Goal: Information Seeking & Learning: Stay updated

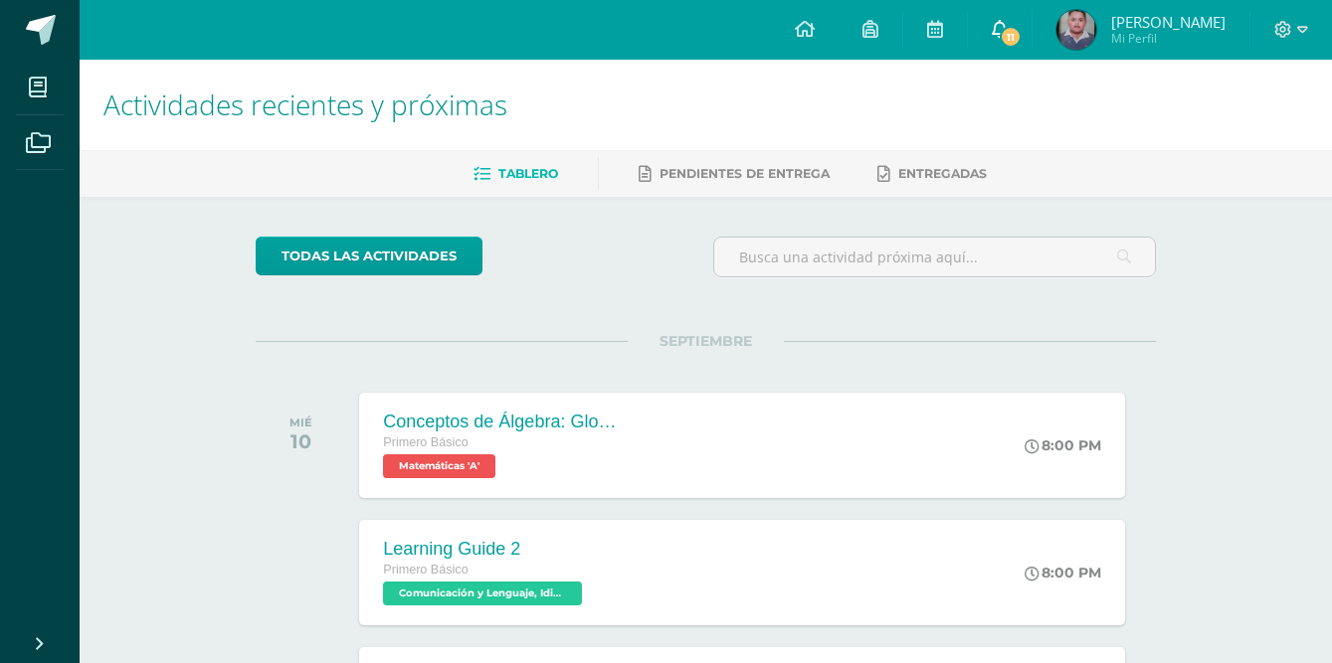
click at [1008, 29] on icon at bounding box center [1000, 29] width 16 height 18
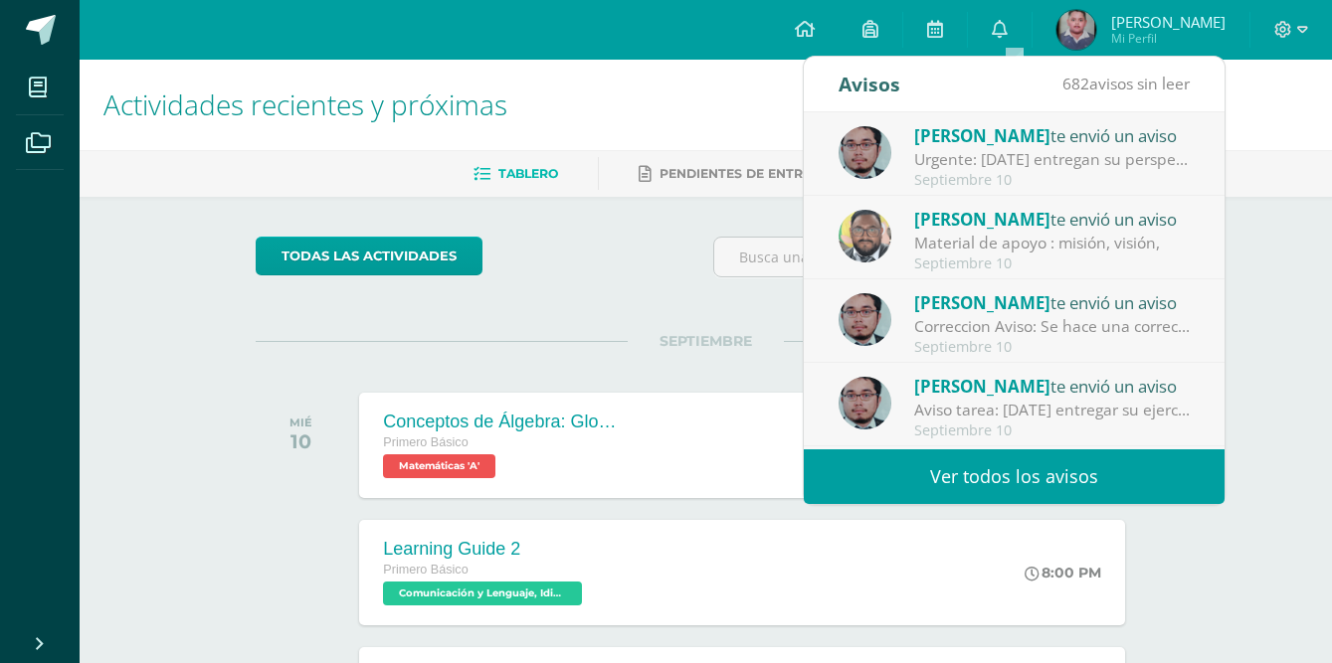
click at [982, 247] on div "Material de apoyo : misión, visión," at bounding box center [1052, 243] width 277 height 23
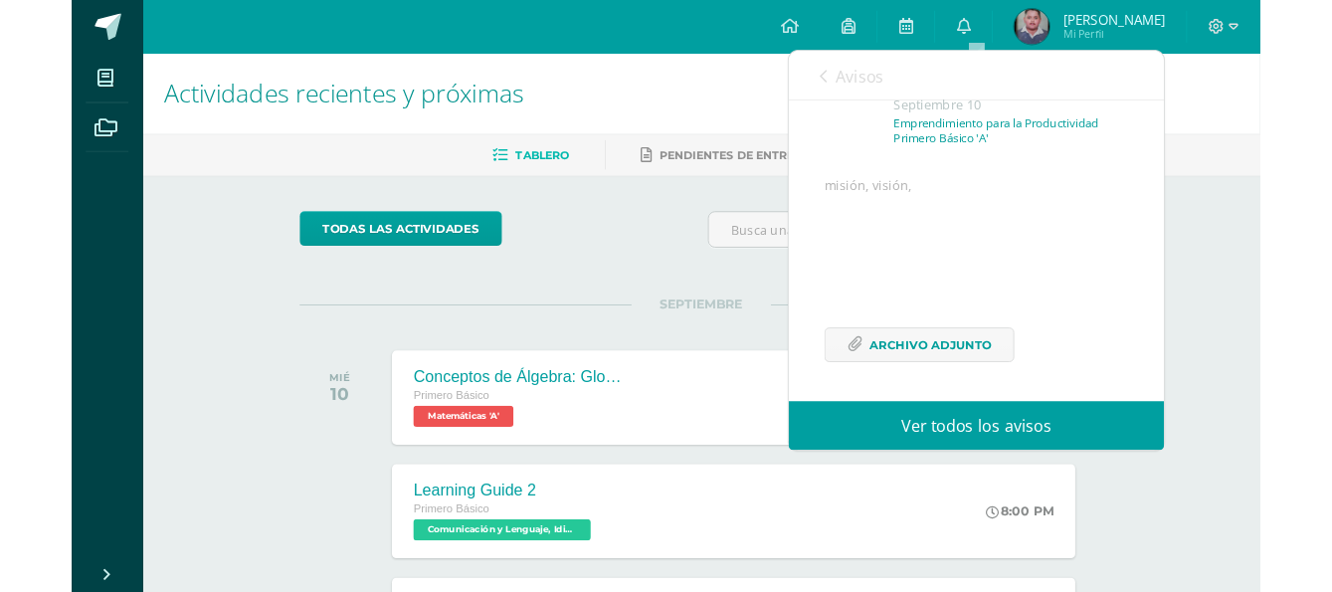
scroll to position [219, 0]
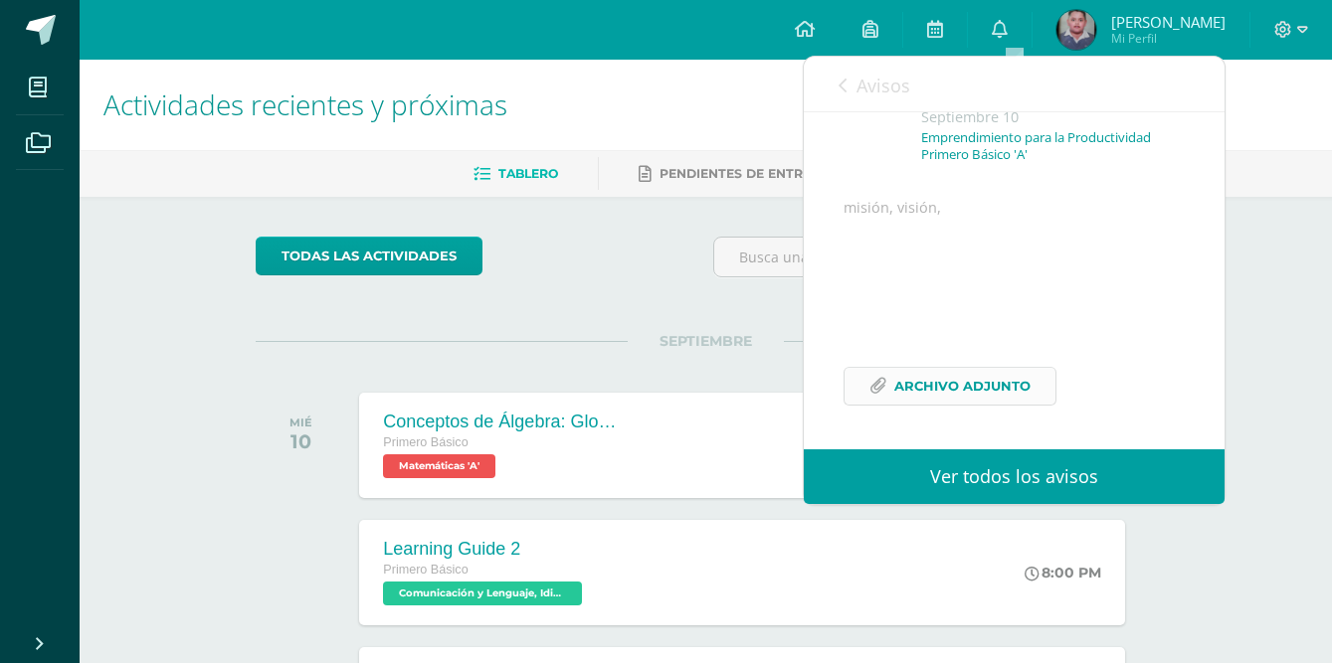
click at [931, 387] on span "Archivo Adjunto" at bounding box center [962, 386] width 136 height 37
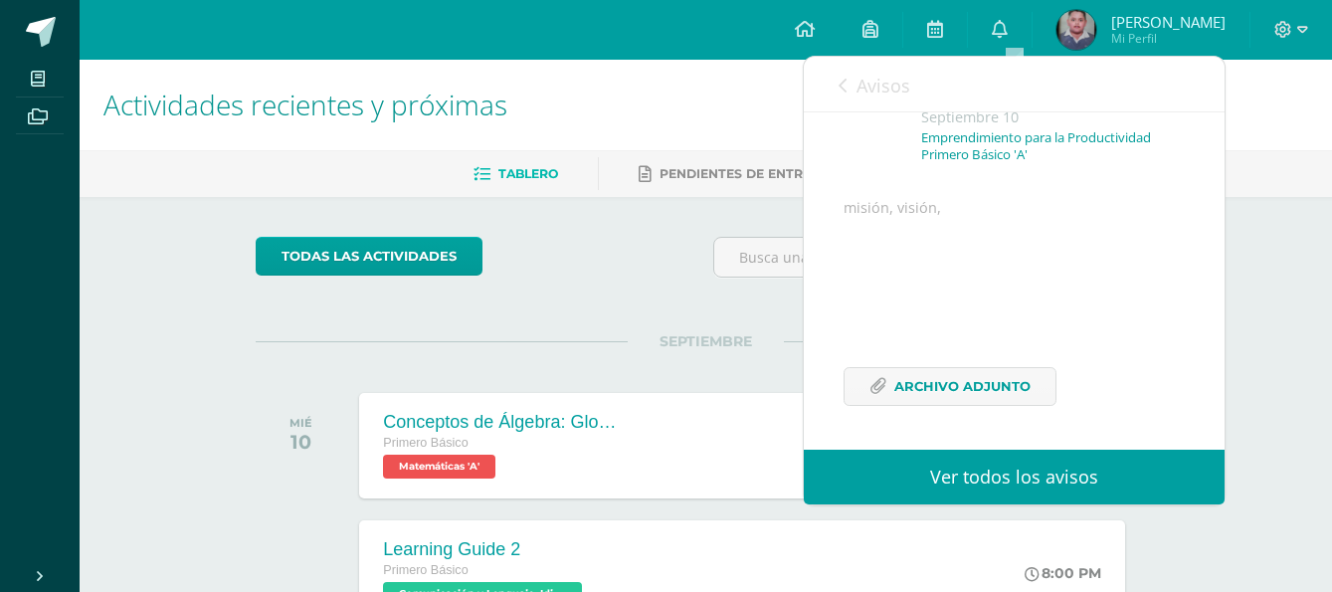
click at [836, 86] on div "Avisos 681 avisos sin leer Avisos" at bounding box center [1014, 85] width 421 height 56
click at [849, 92] on link "Avisos" at bounding box center [874, 85] width 72 height 57
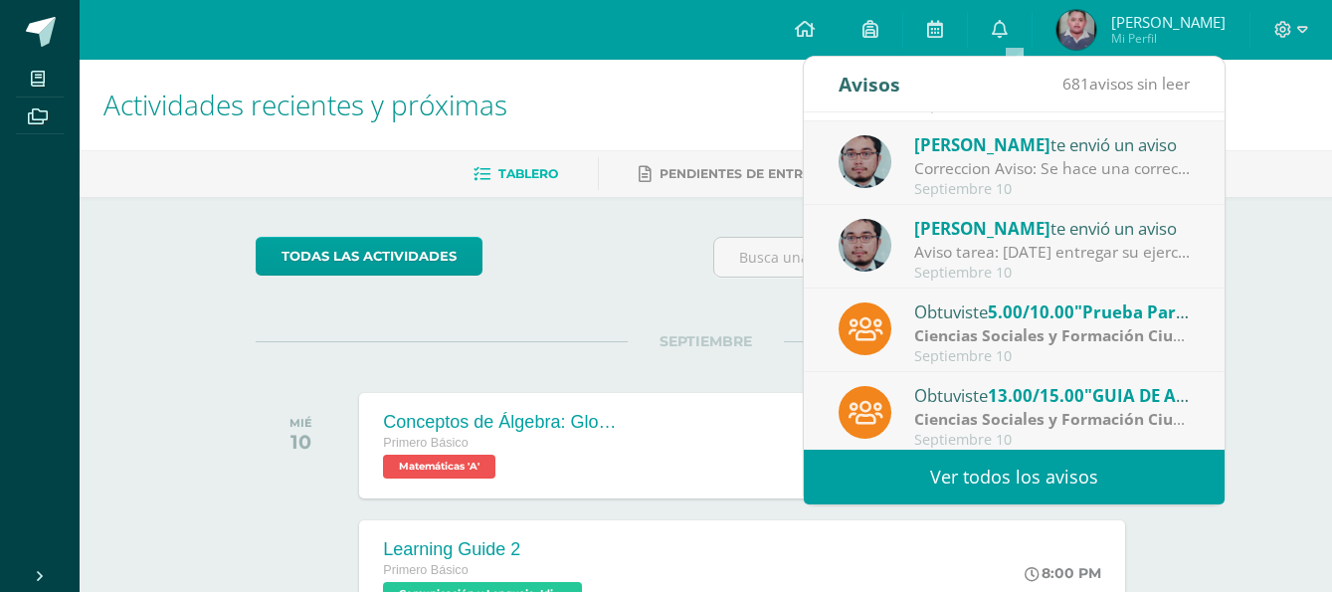
scroll to position [124, 0]
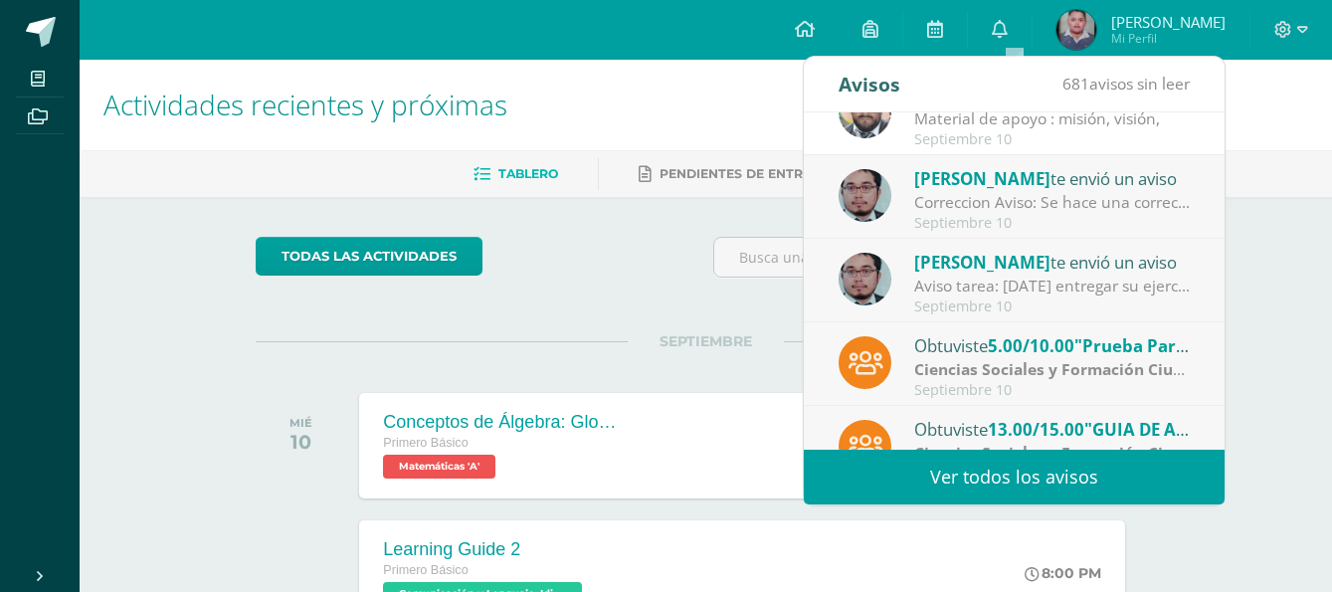
click at [984, 191] on div "Correccion Aviso: Se hace una correccion al aviso anterior, el ejercicio de la …" at bounding box center [1052, 202] width 277 height 23
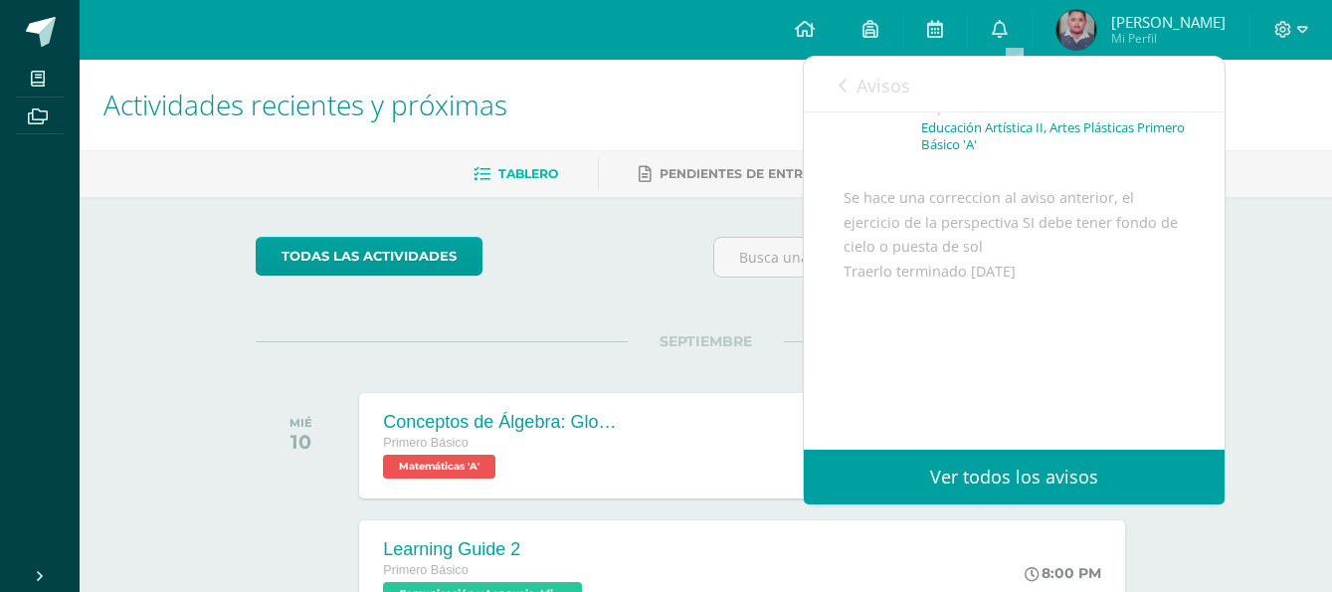
scroll to position [234, 0]
click at [832, 79] on div "Avisos 680 avisos sin leer Avisos" at bounding box center [1014, 85] width 421 height 56
drag, startPoint x: 832, startPoint y: 67, endPoint x: 835, endPoint y: 86, distance: 19.1
click at [832, 74] on div "Avisos 680 avisos sin leer Avisos" at bounding box center [1014, 85] width 421 height 56
click at [843, 95] on link "Avisos" at bounding box center [874, 85] width 72 height 57
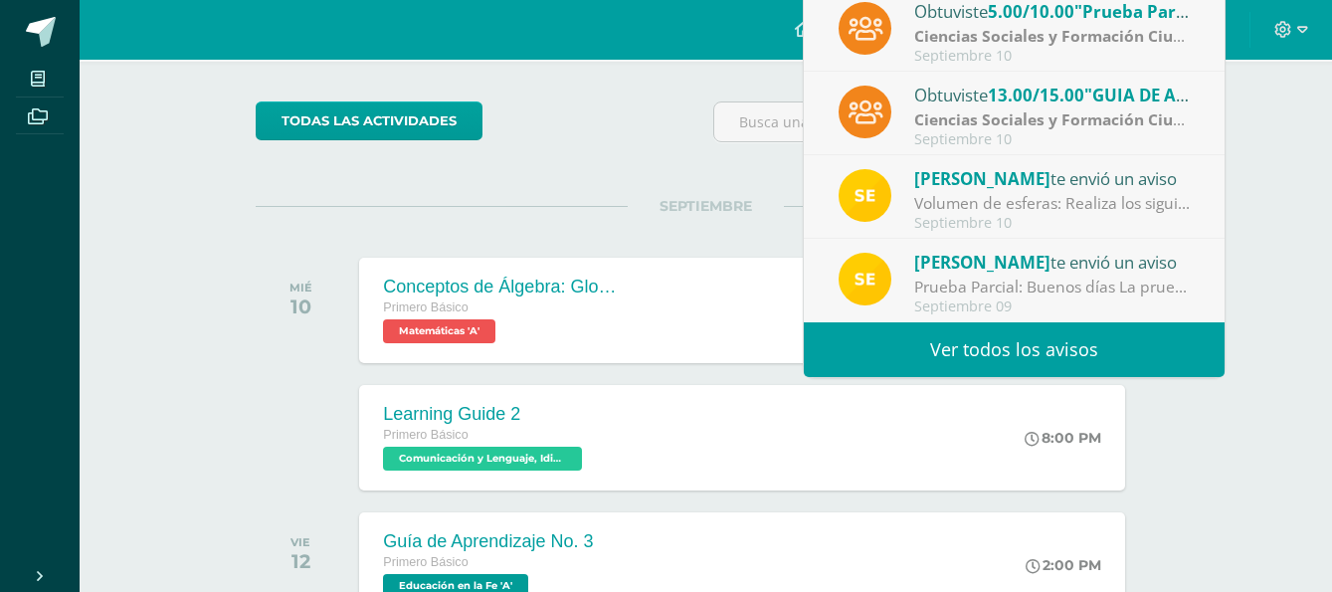
scroll to position [249, 0]
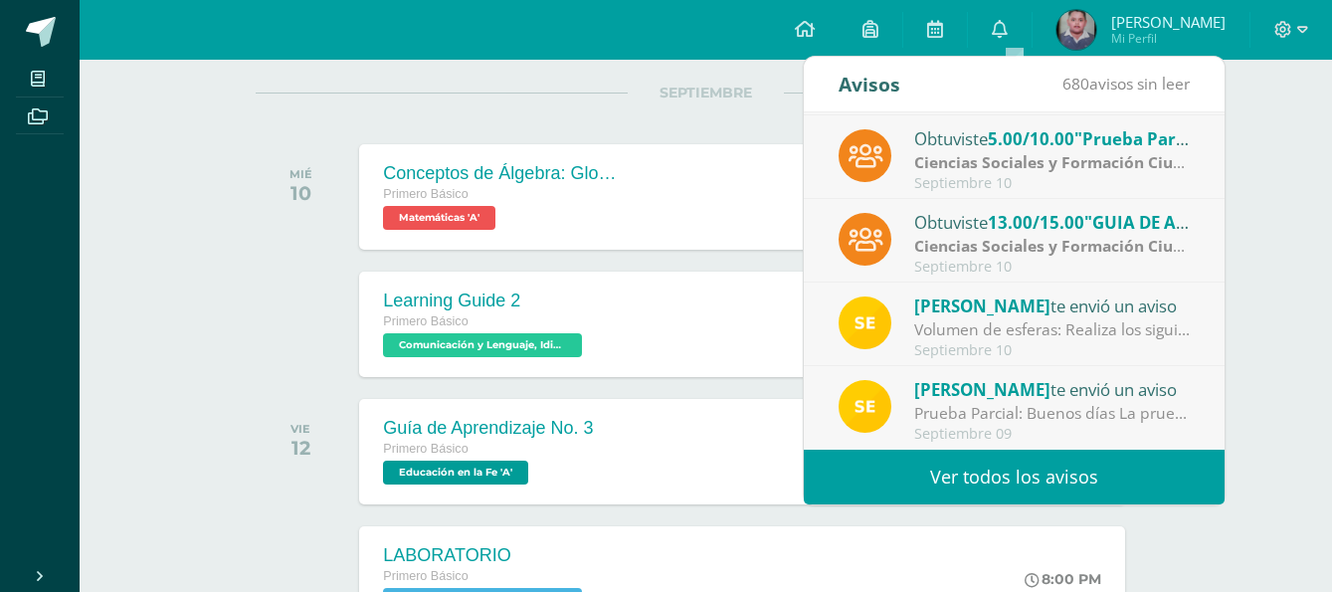
click at [947, 218] on div "Obtuviste 13.00/15.00 "GUIA DE APRENDIZAJE 1" en Ciencias Sociales y Formación …" at bounding box center [1052, 222] width 277 height 26
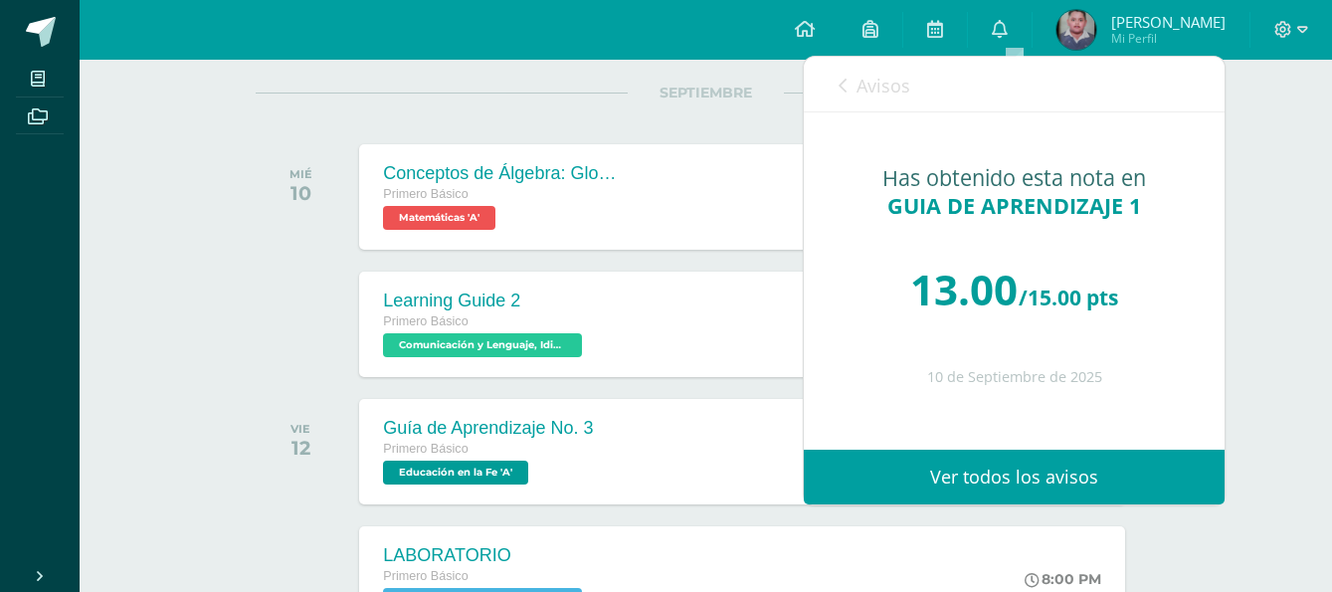
click at [847, 106] on link "Avisos" at bounding box center [874, 85] width 72 height 57
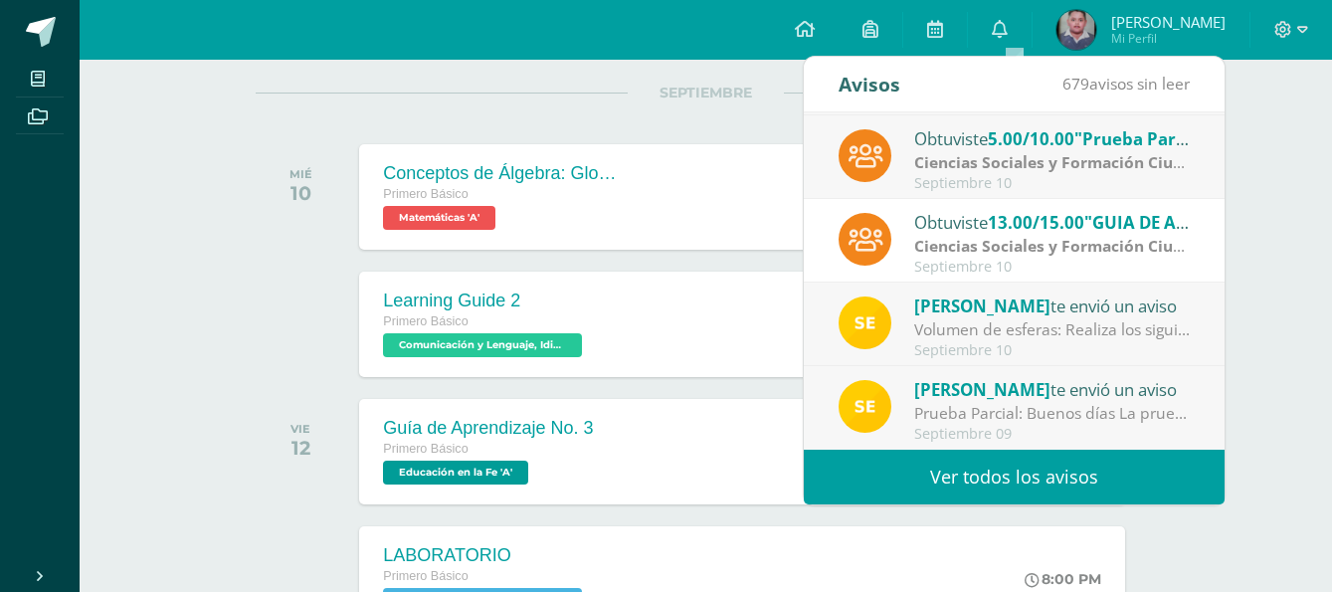
click at [990, 476] on link "Ver todos los avisos" at bounding box center [1014, 477] width 421 height 55
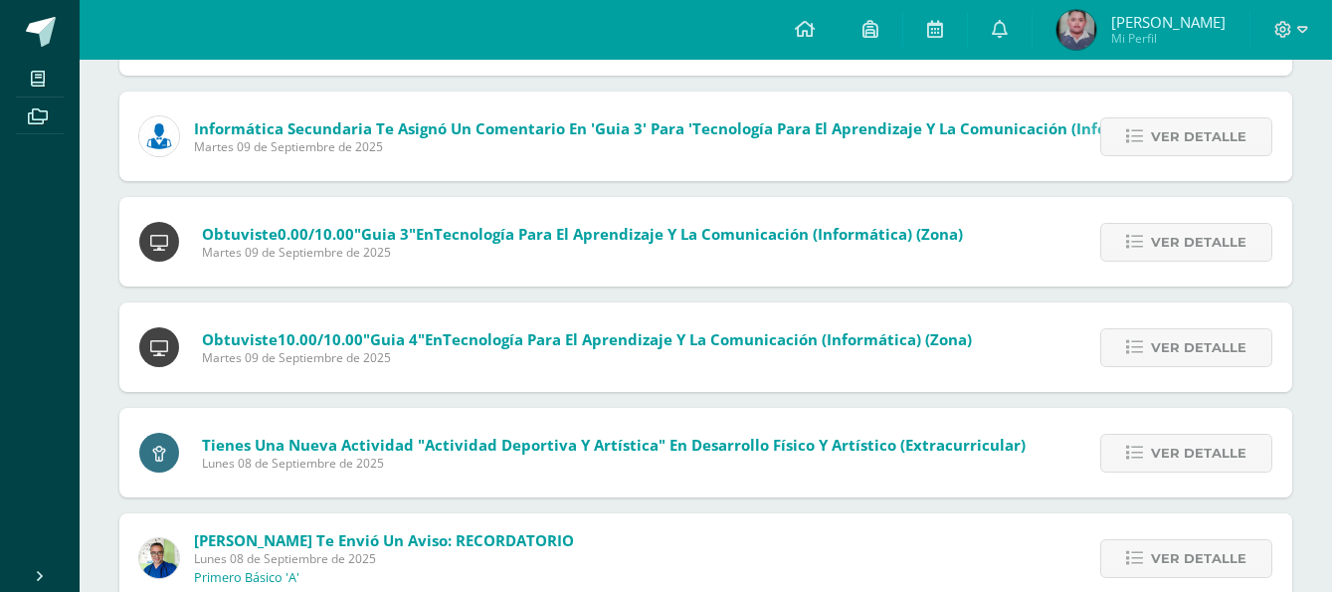
scroll to position [611, 0]
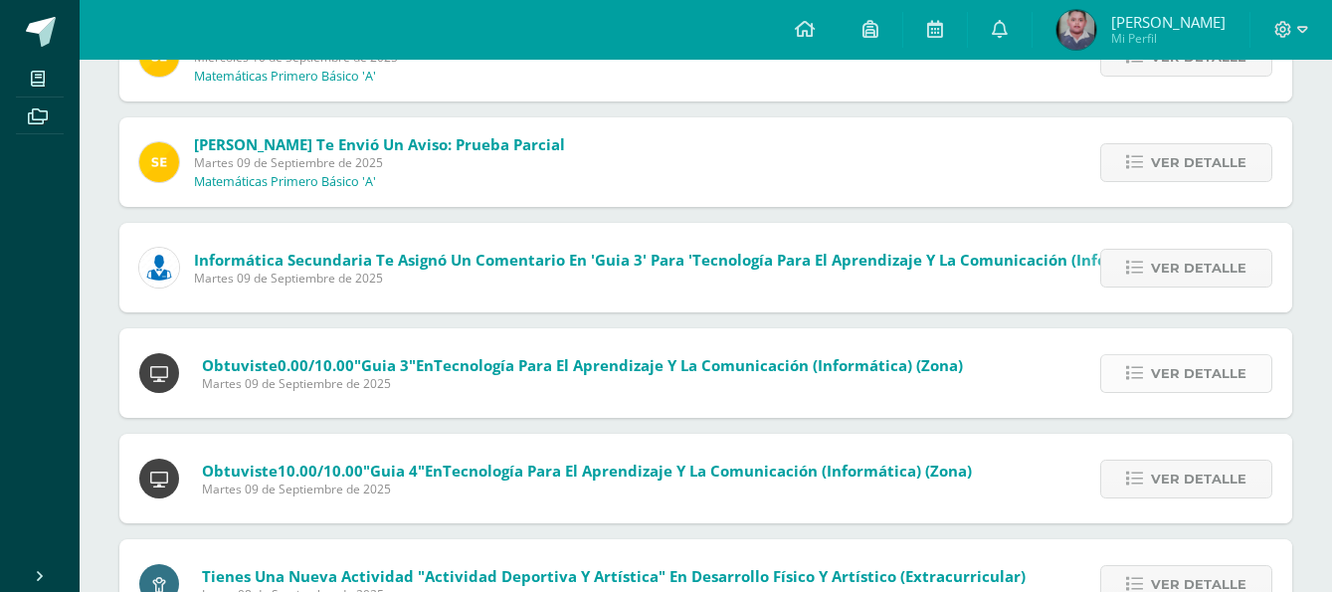
click at [1187, 374] on span "Ver detalle" at bounding box center [1198, 373] width 95 height 37
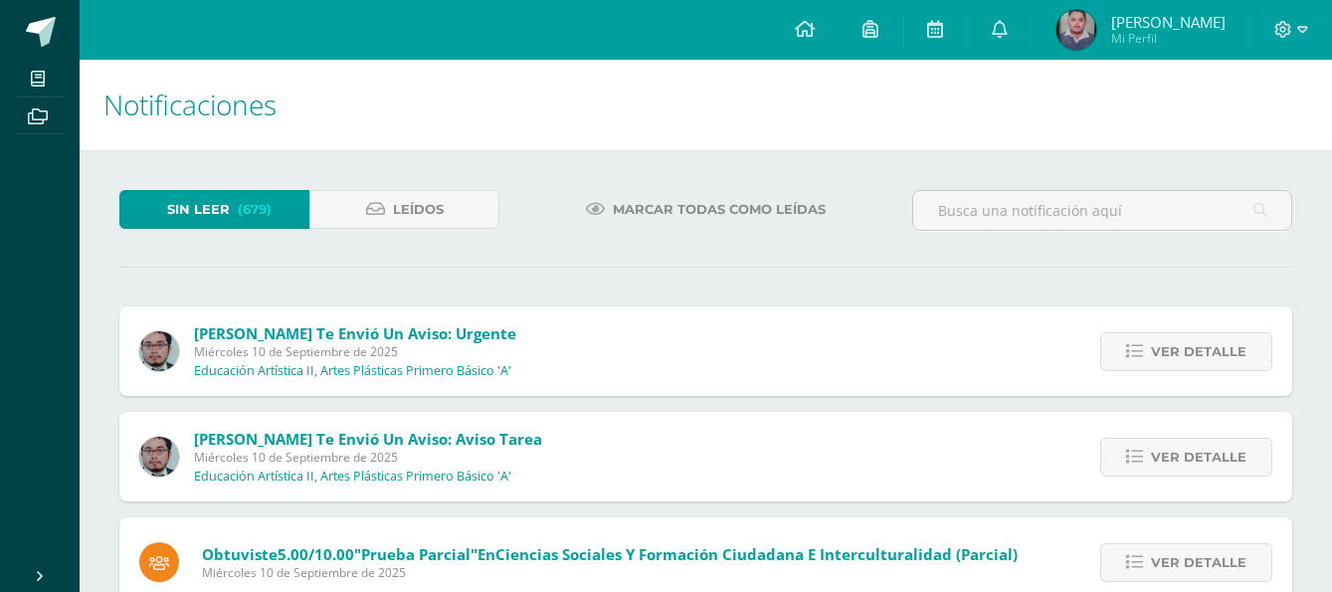
scroll to position [124, 0]
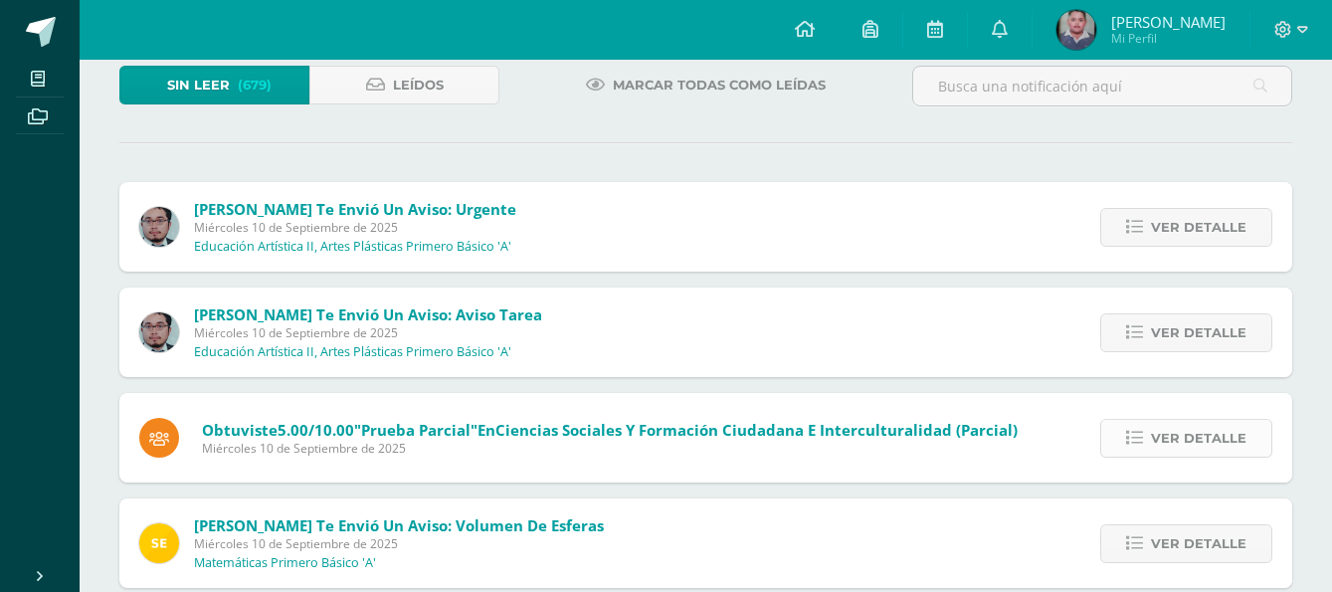
click at [1153, 448] on link "Ver detalle" at bounding box center [1186, 438] width 172 height 39
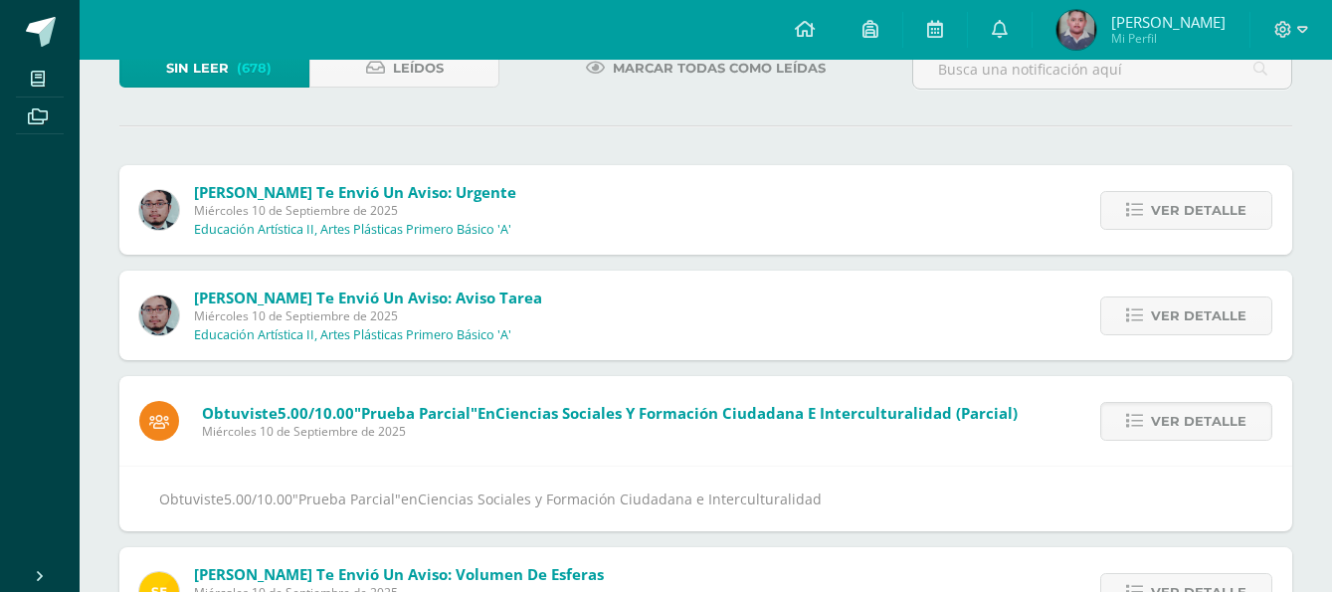
scroll to position [373, 0]
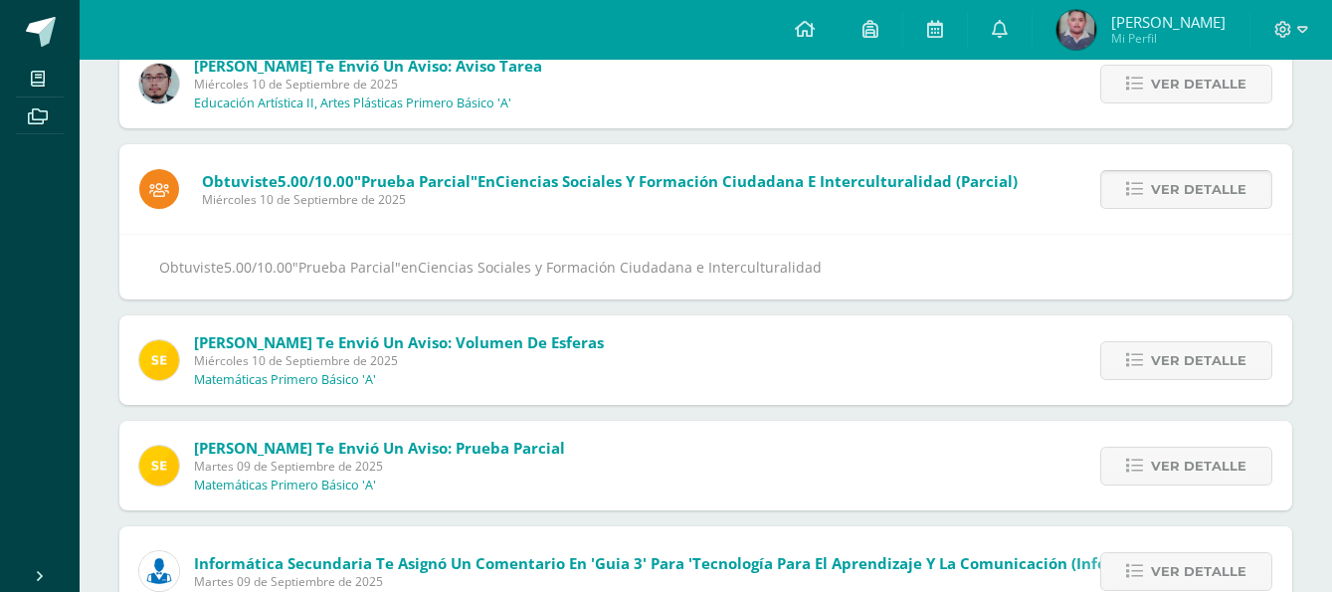
click at [1159, 192] on span "Ver detalle" at bounding box center [1198, 189] width 95 height 37
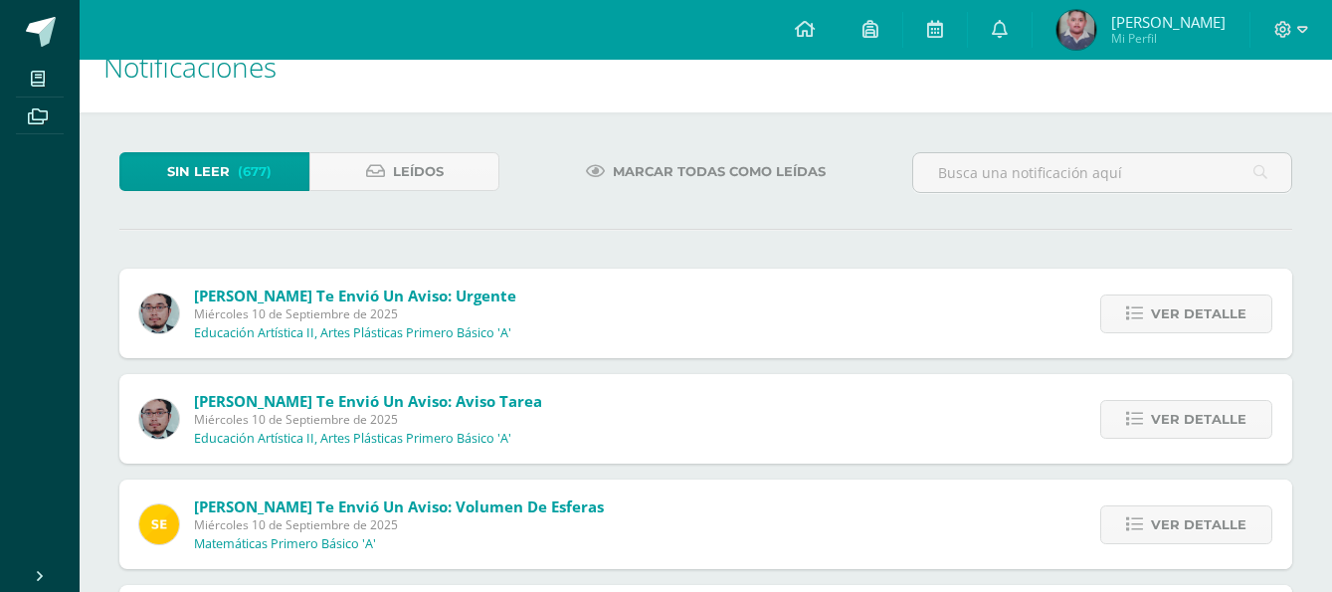
scroll to position [0, 0]
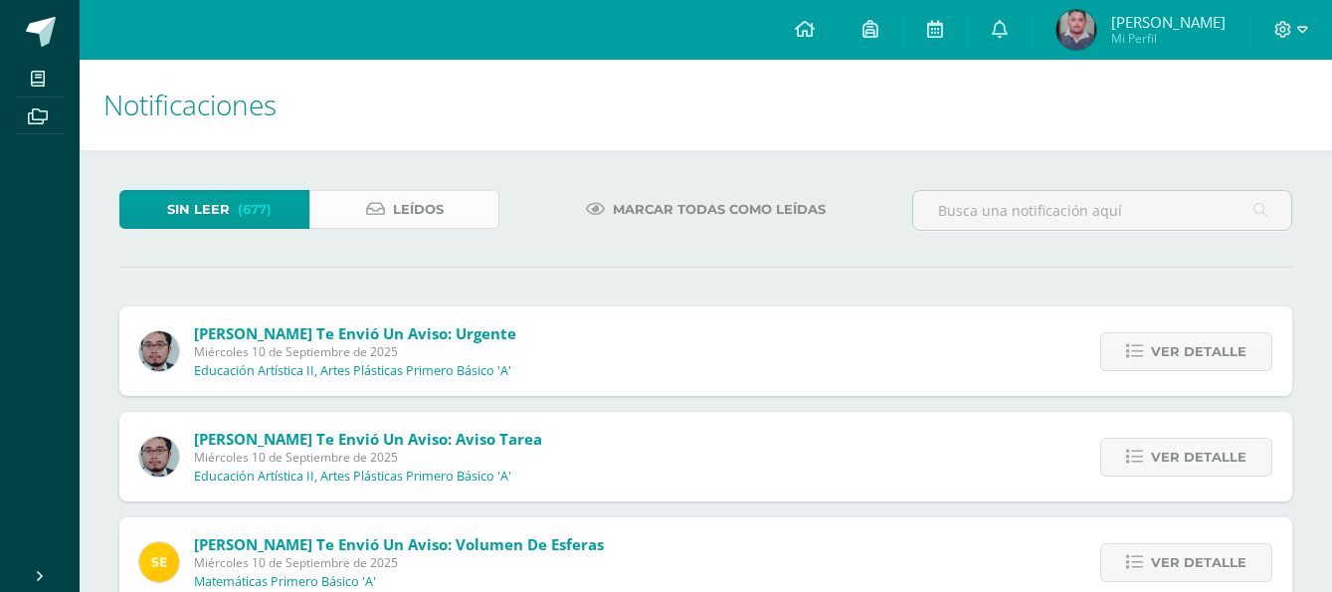
click at [361, 223] on link "Leídos" at bounding box center [404, 209] width 190 height 39
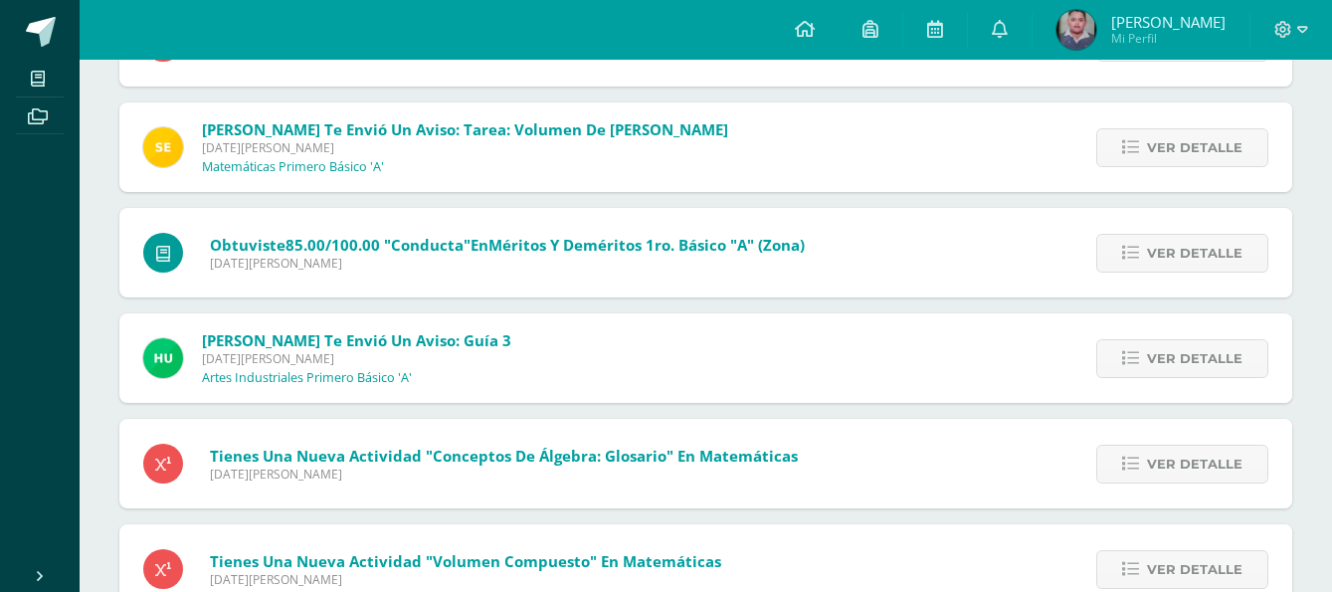
scroll to position [2752, 0]
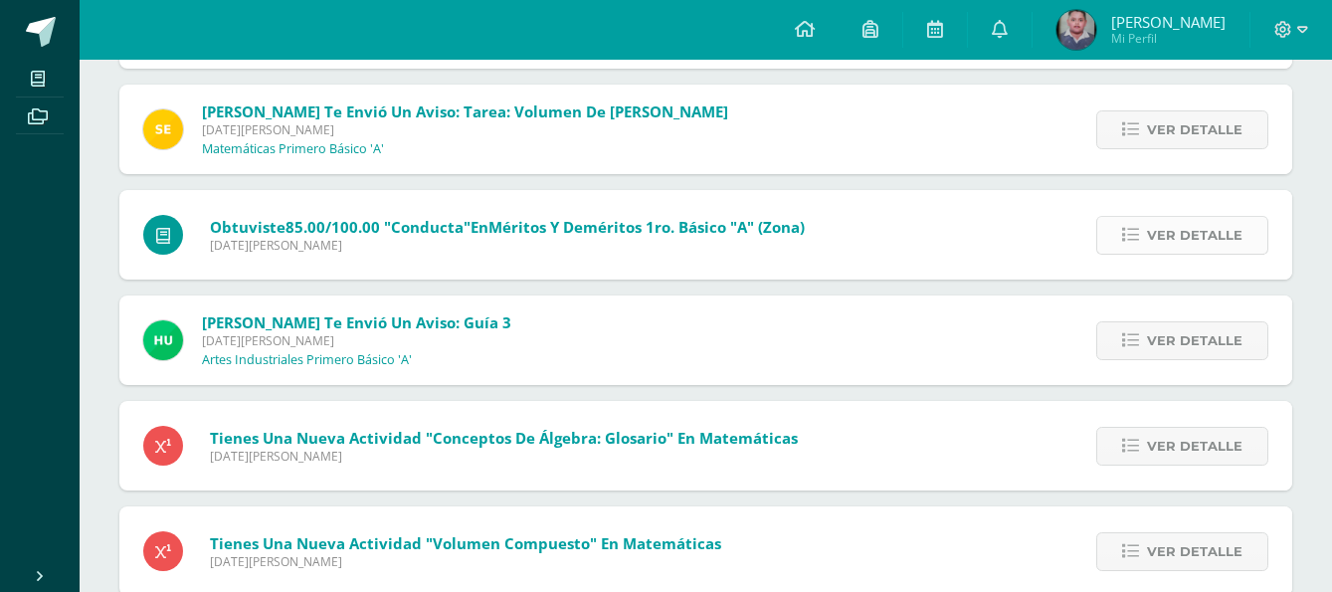
click at [1200, 246] on span "Ver detalle" at bounding box center [1194, 235] width 95 height 37
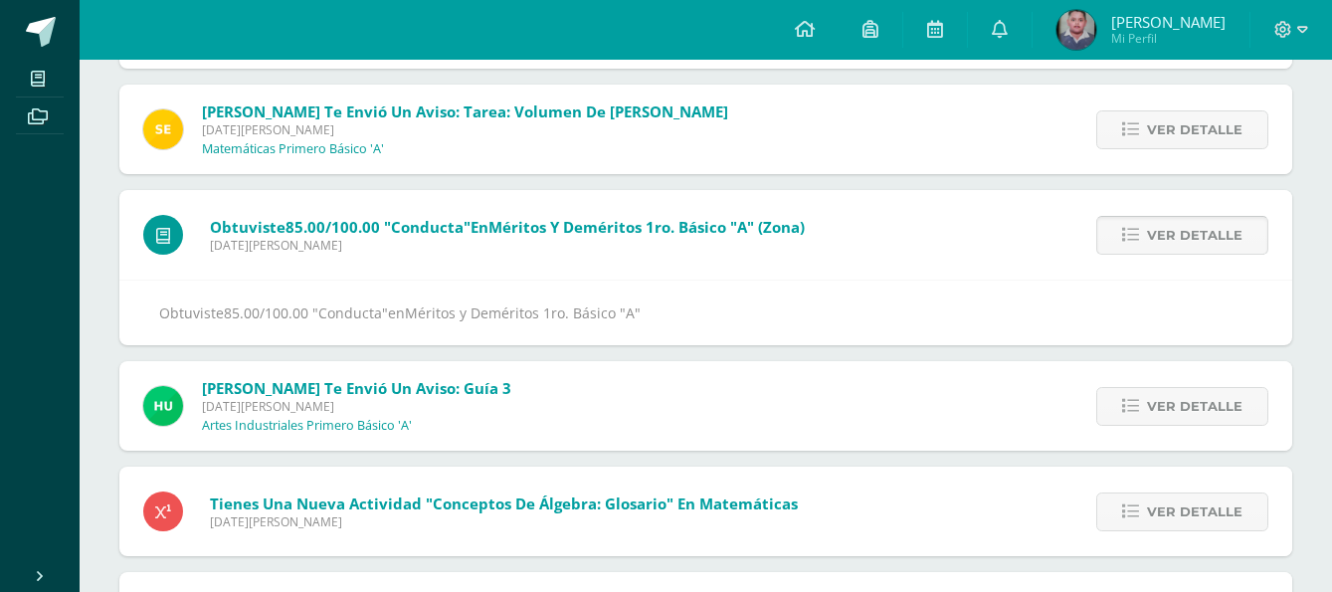
click at [1200, 246] on span "Ver detalle" at bounding box center [1194, 235] width 95 height 37
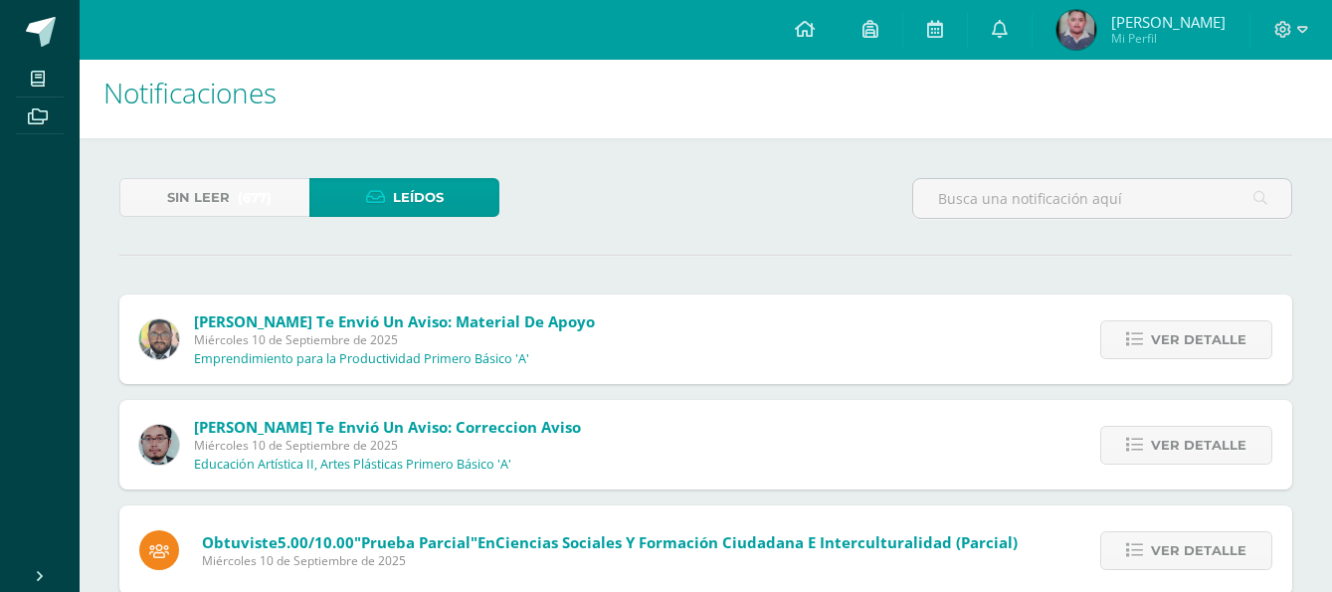
scroll to position [0, 0]
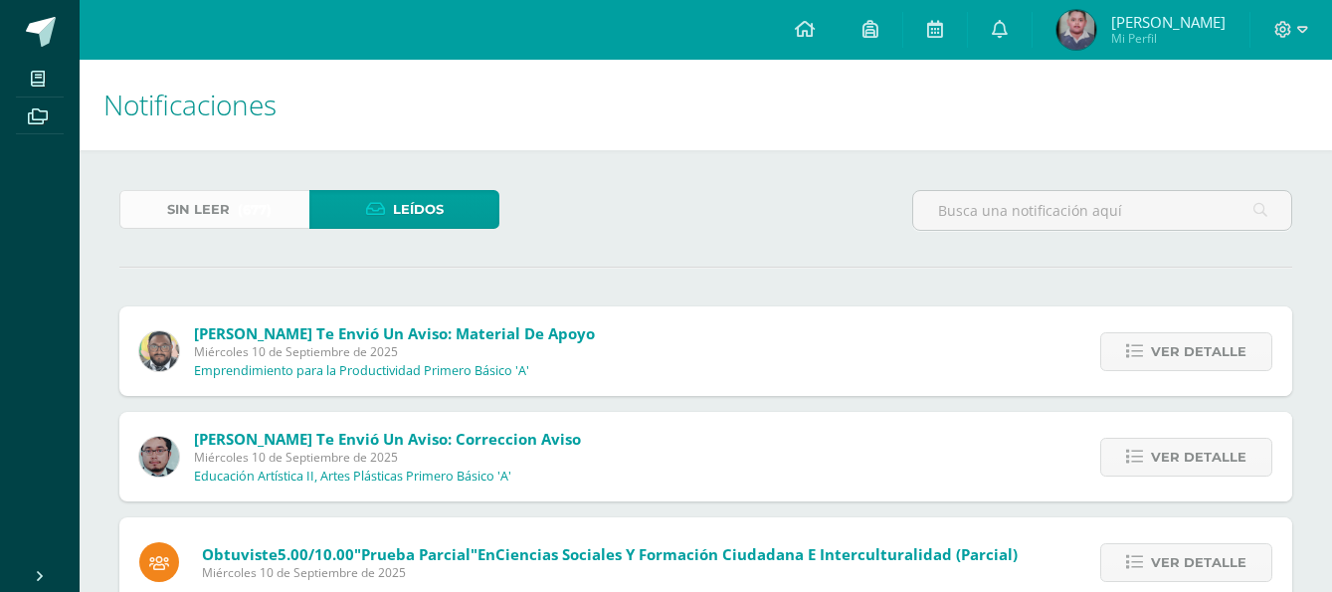
click at [235, 191] on link "Sin leer (677)" at bounding box center [214, 209] width 190 height 39
click at [235, 196] on link "Sin leer (677)" at bounding box center [214, 209] width 190 height 39
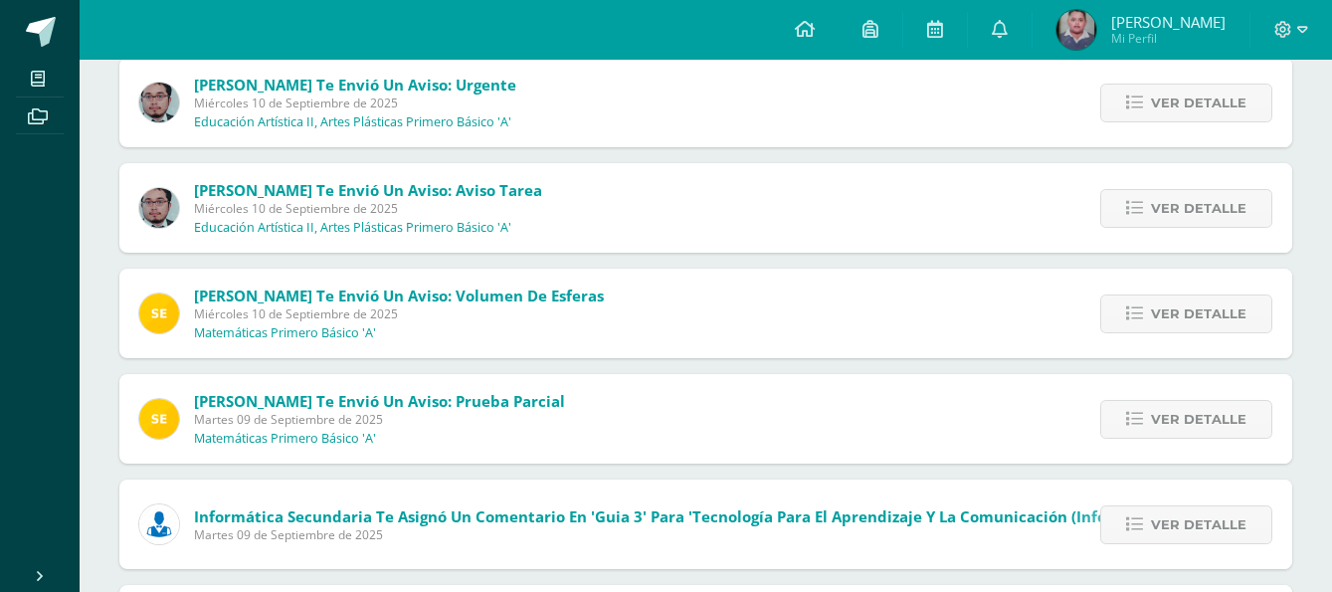
scroll to position [373, 0]
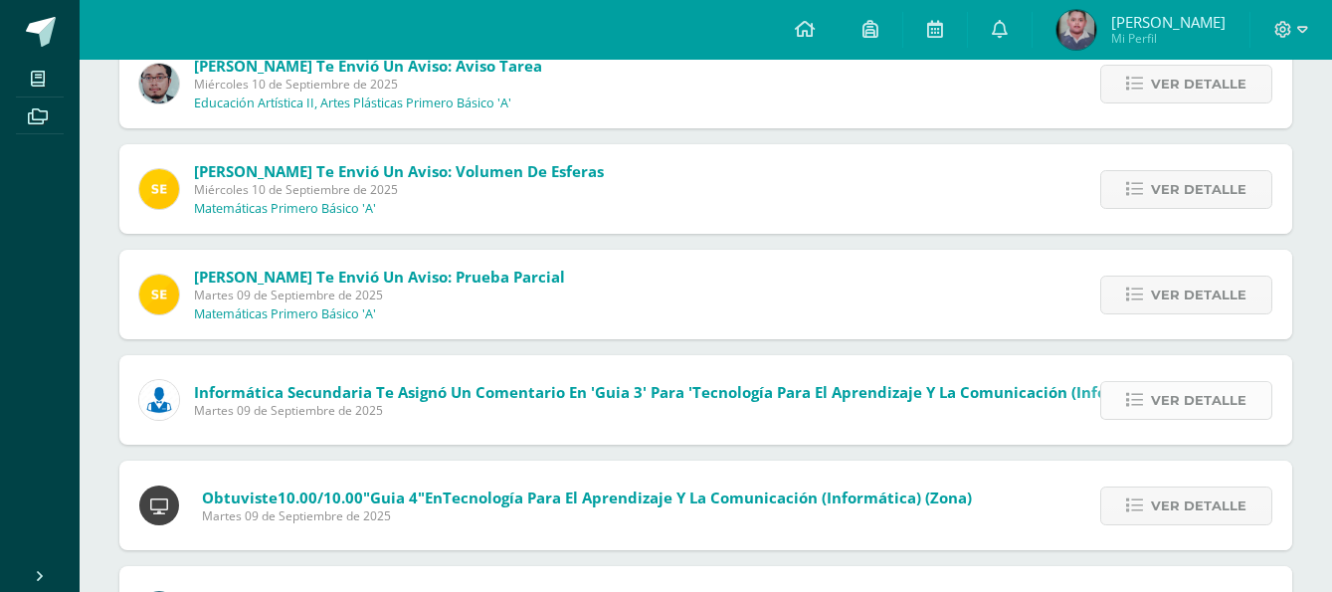
click at [1168, 401] on span "Ver detalle" at bounding box center [1198, 400] width 95 height 37
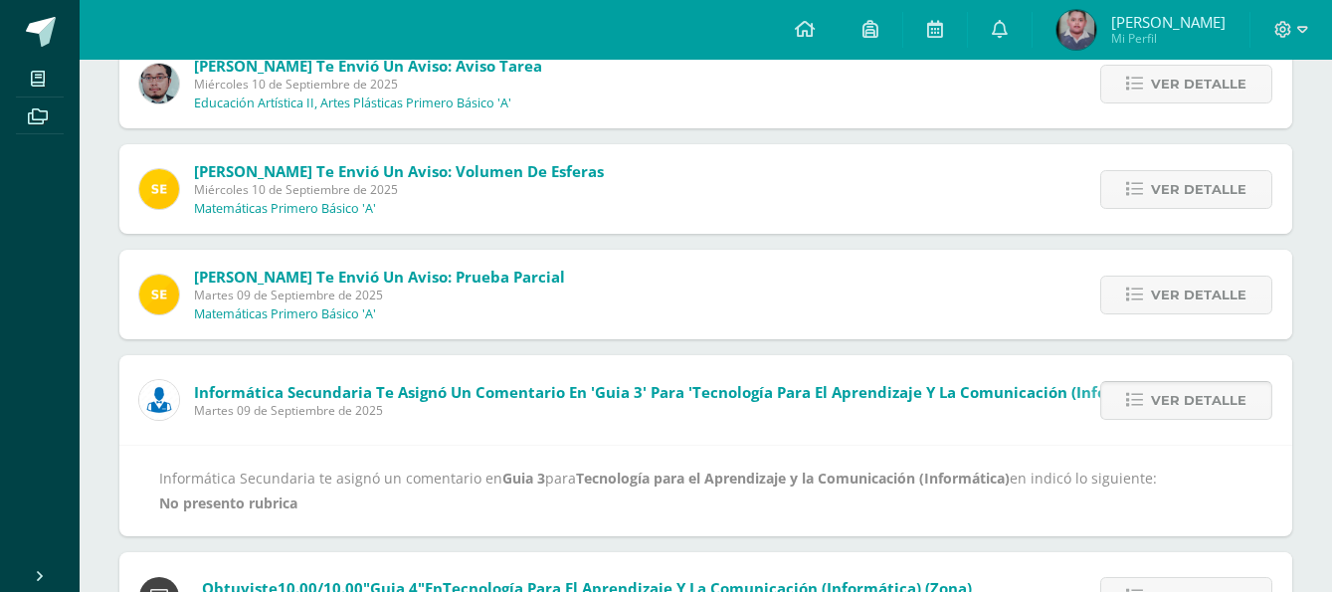
click at [1167, 400] on span "Ver detalle" at bounding box center [1198, 400] width 95 height 37
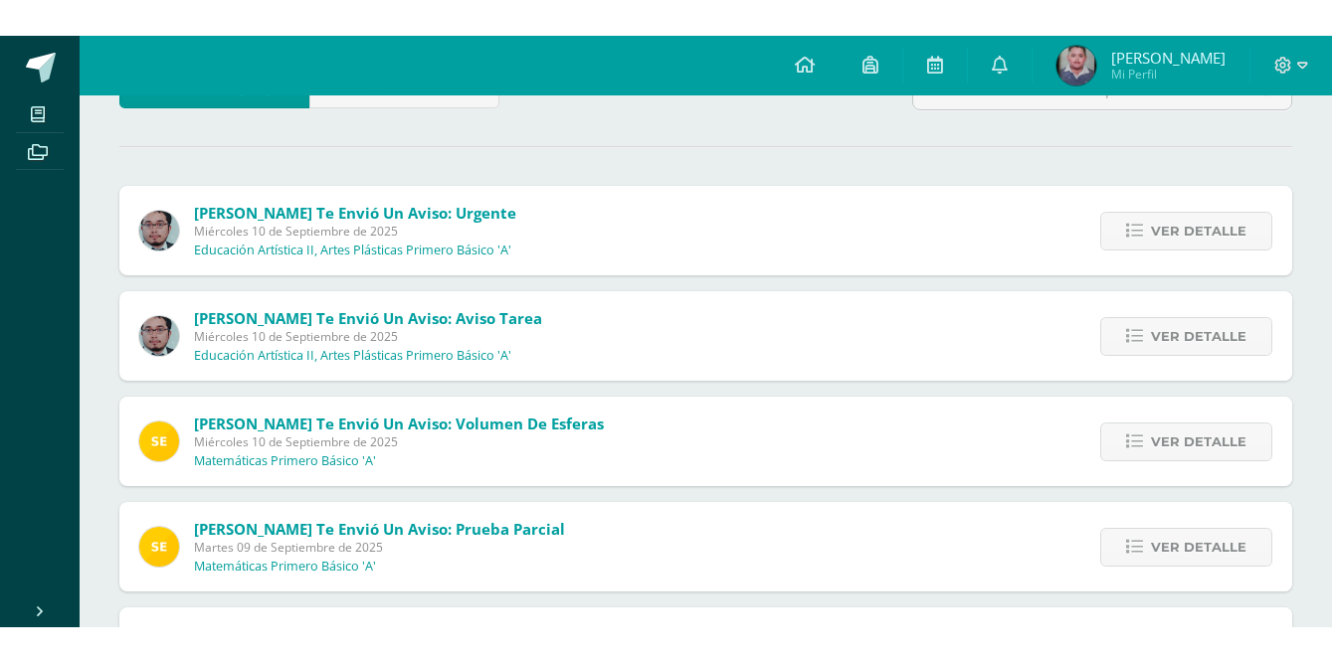
scroll to position [124, 0]
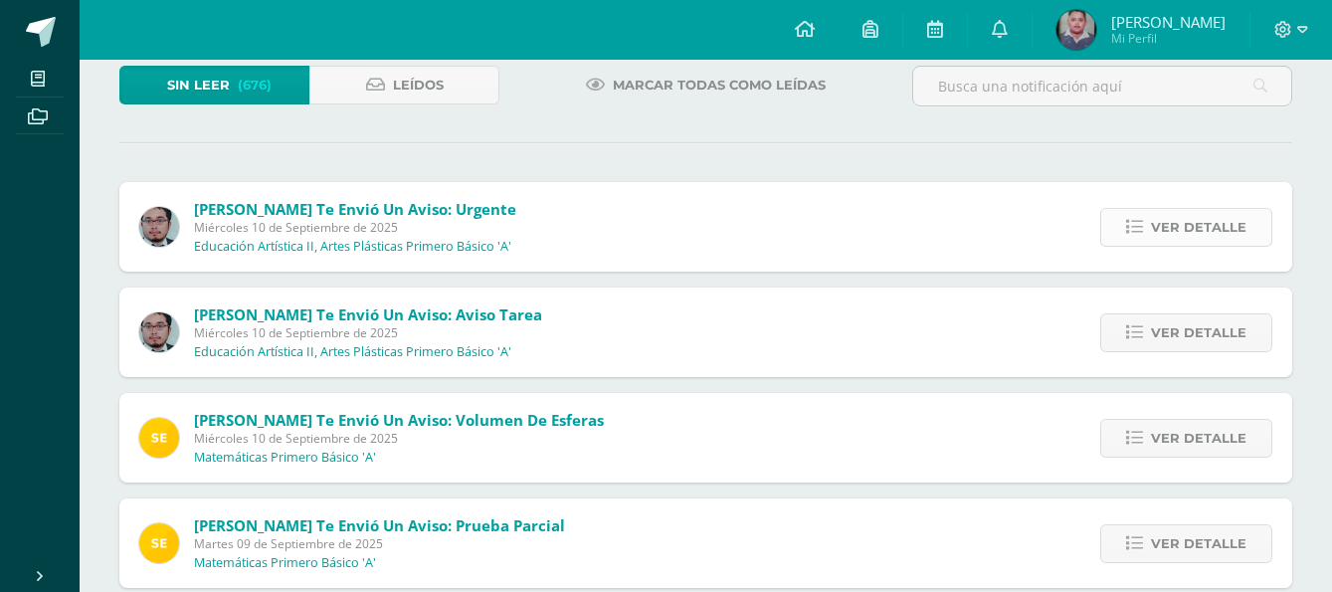
click at [1162, 230] on span "Ver detalle" at bounding box center [1198, 227] width 95 height 37
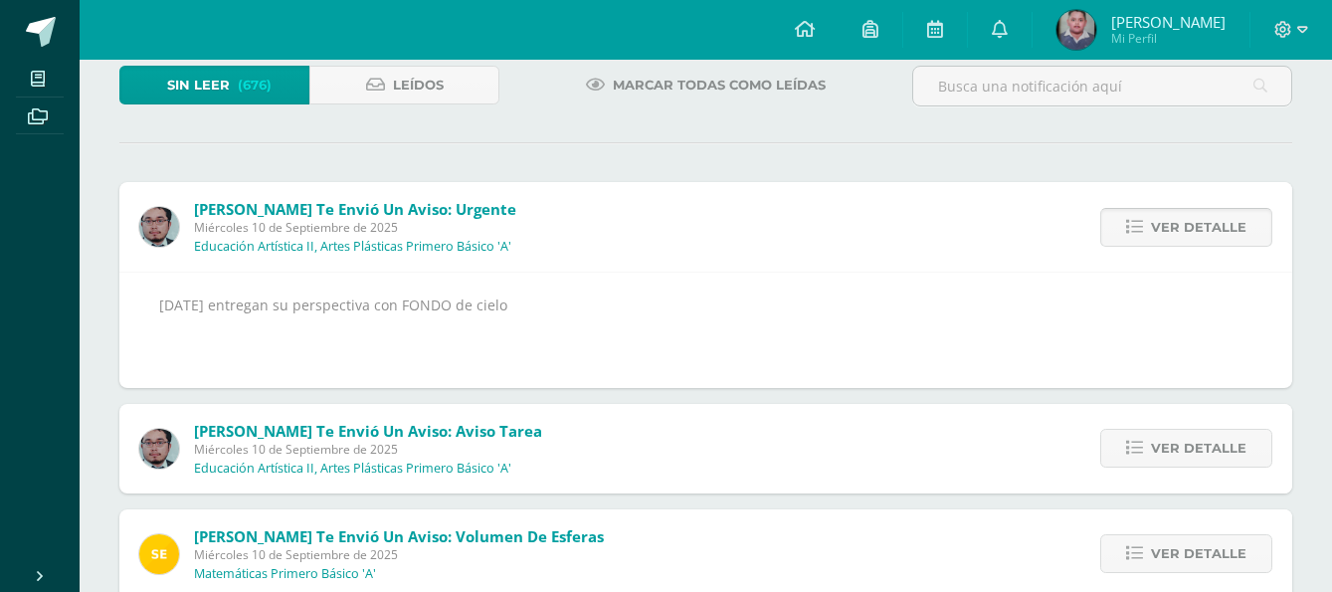
click at [1162, 230] on span "Ver detalle" at bounding box center [1198, 227] width 95 height 37
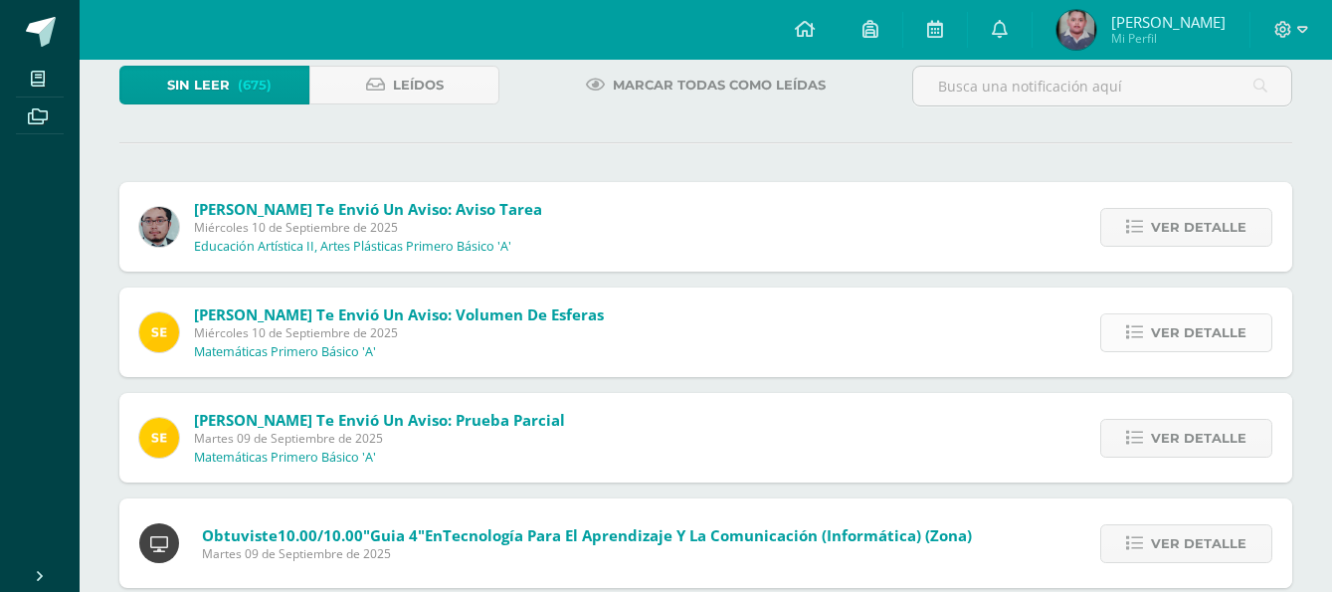
click at [1164, 330] on span "Ver detalle" at bounding box center [1198, 332] width 95 height 37
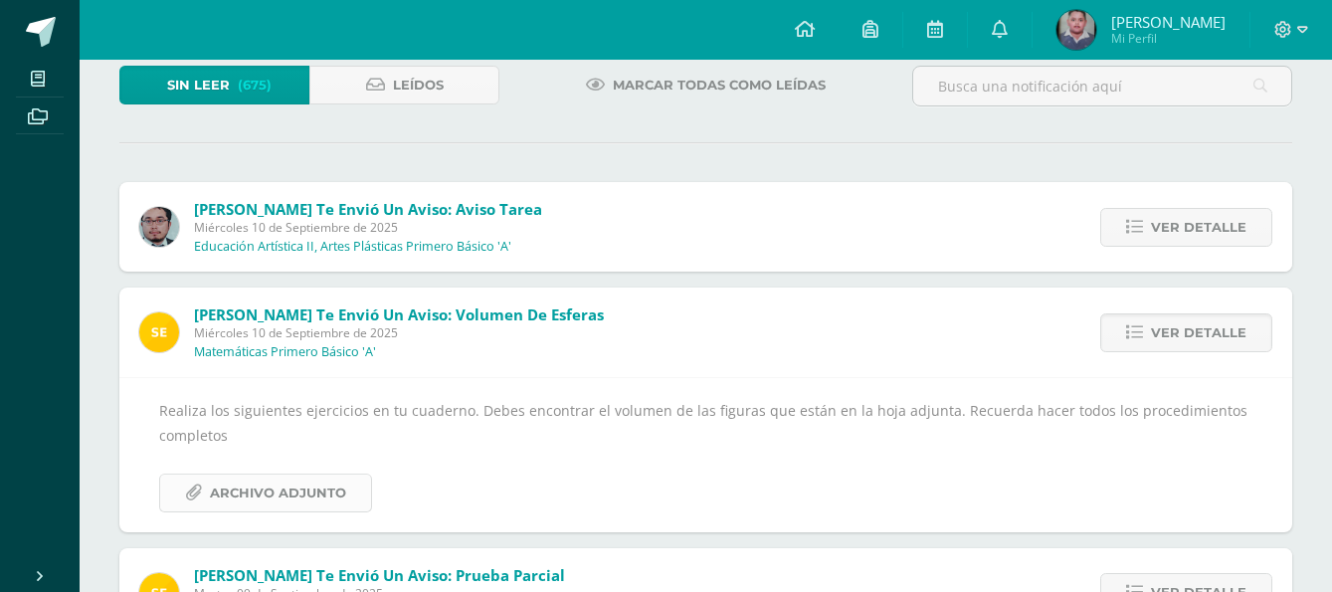
click at [258, 496] on span "Archivo Adjunto" at bounding box center [278, 492] width 136 height 37
